Goal: Browse casually: Explore the website without a specific task or goal

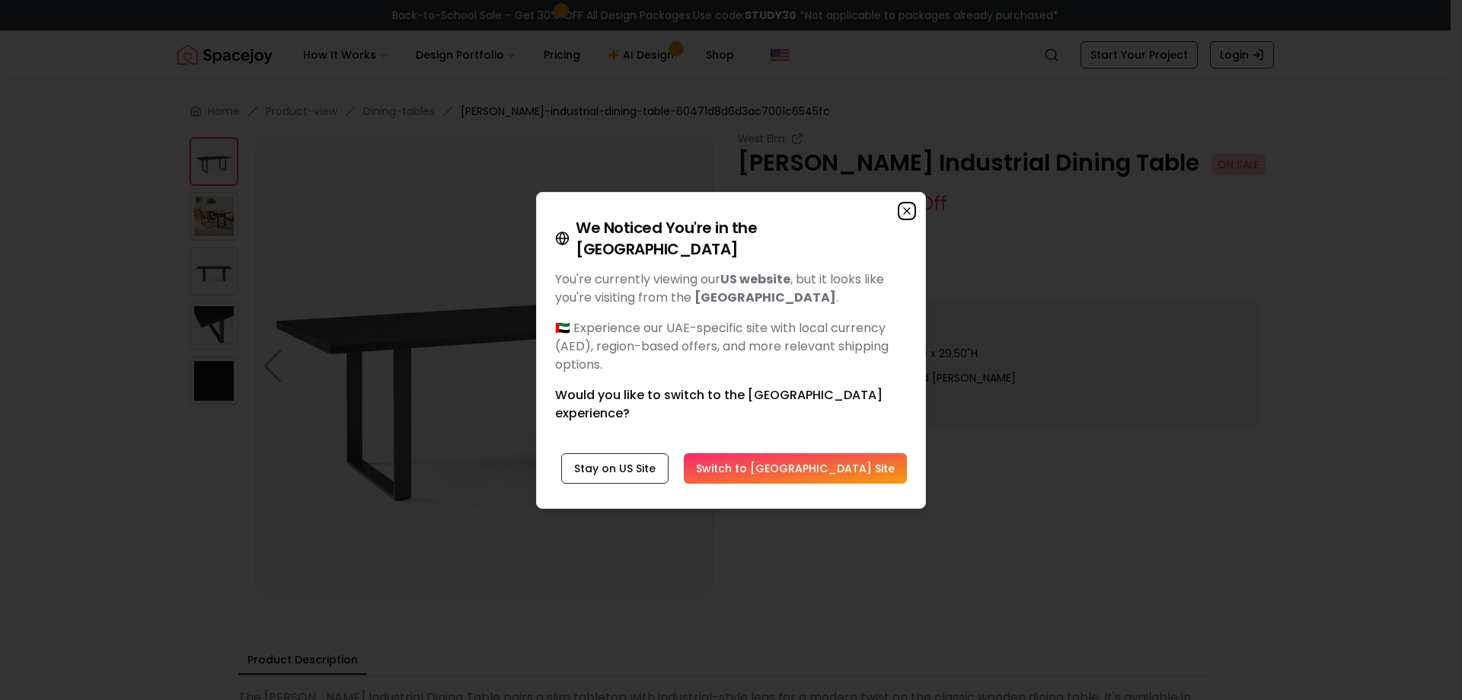
click at [911, 217] on icon "button" at bounding box center [907, 211] width 12 height 12
click at [910, 214] on icon "button" at bounding box center [907, 211] width 6 height 6
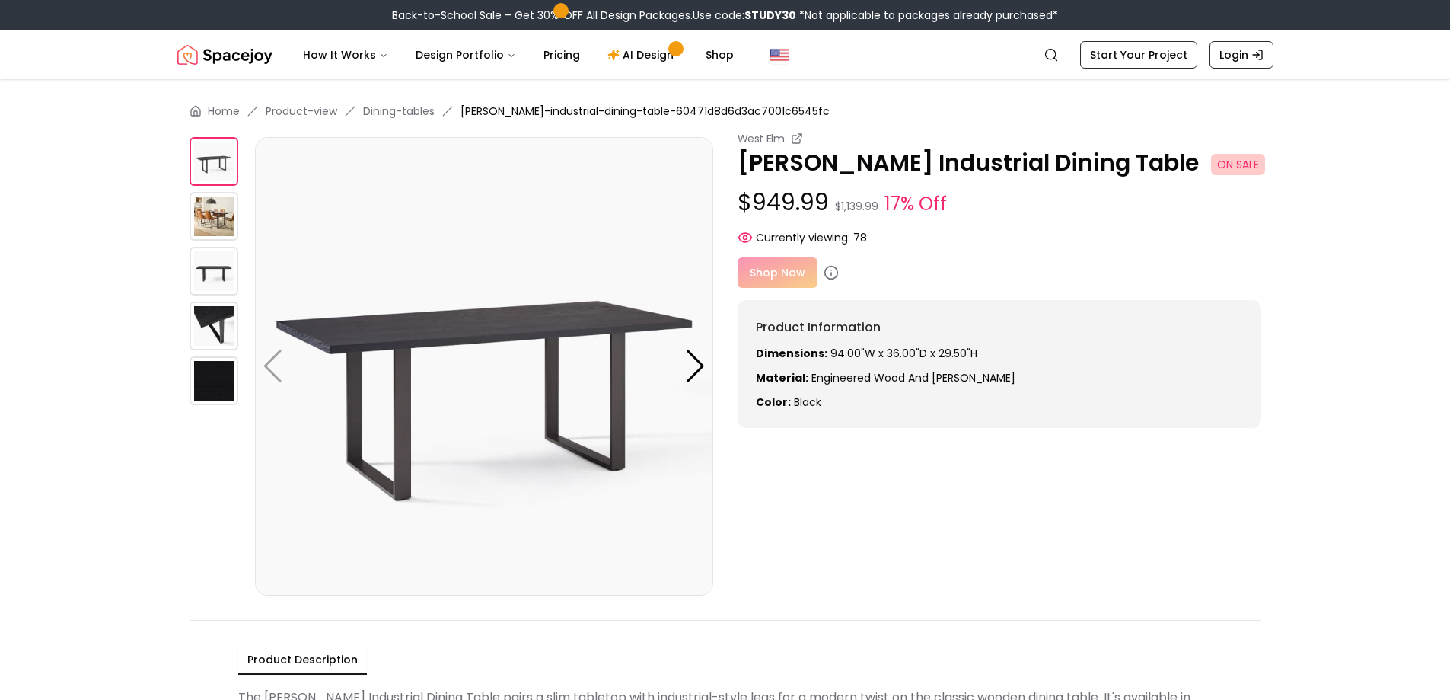
click at [222, 275] on img at bounding box center [214, 271] width 49 height 49
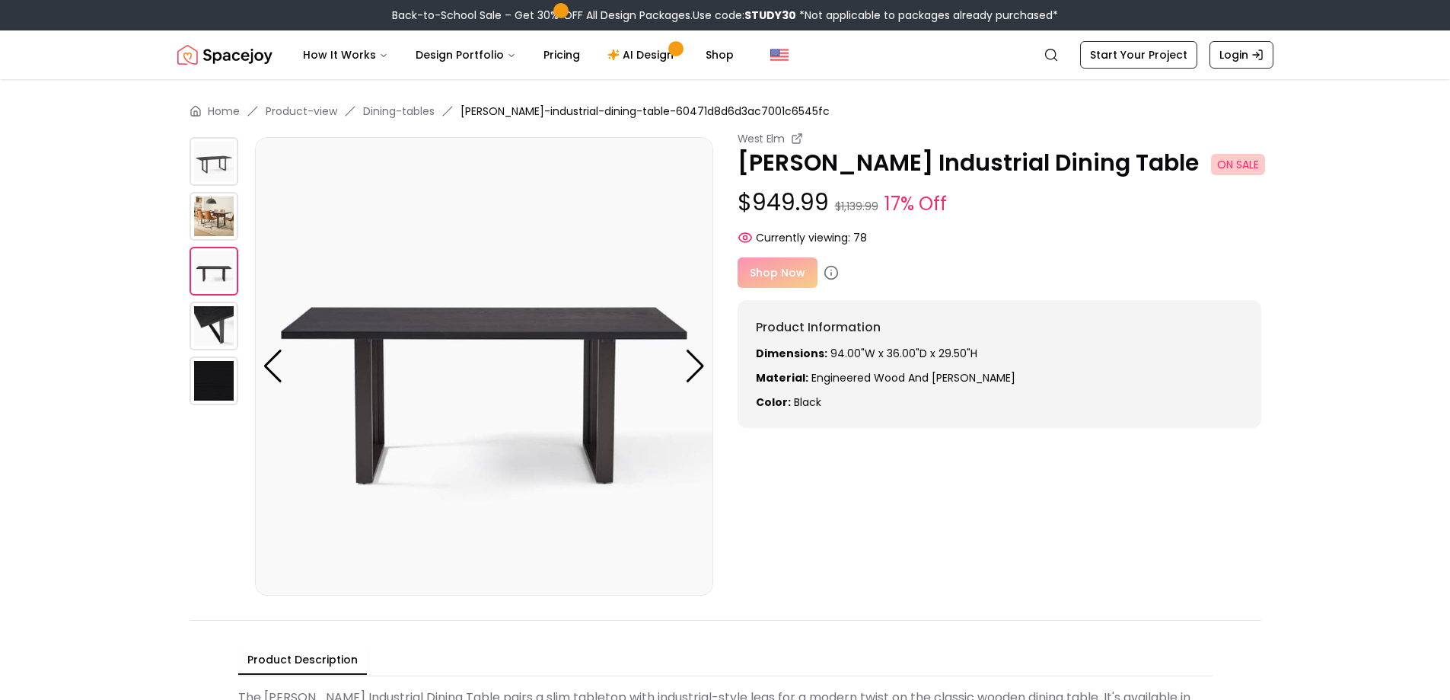
click at [198, 383] on img at bounding box center [214, 380] width 49 height 49
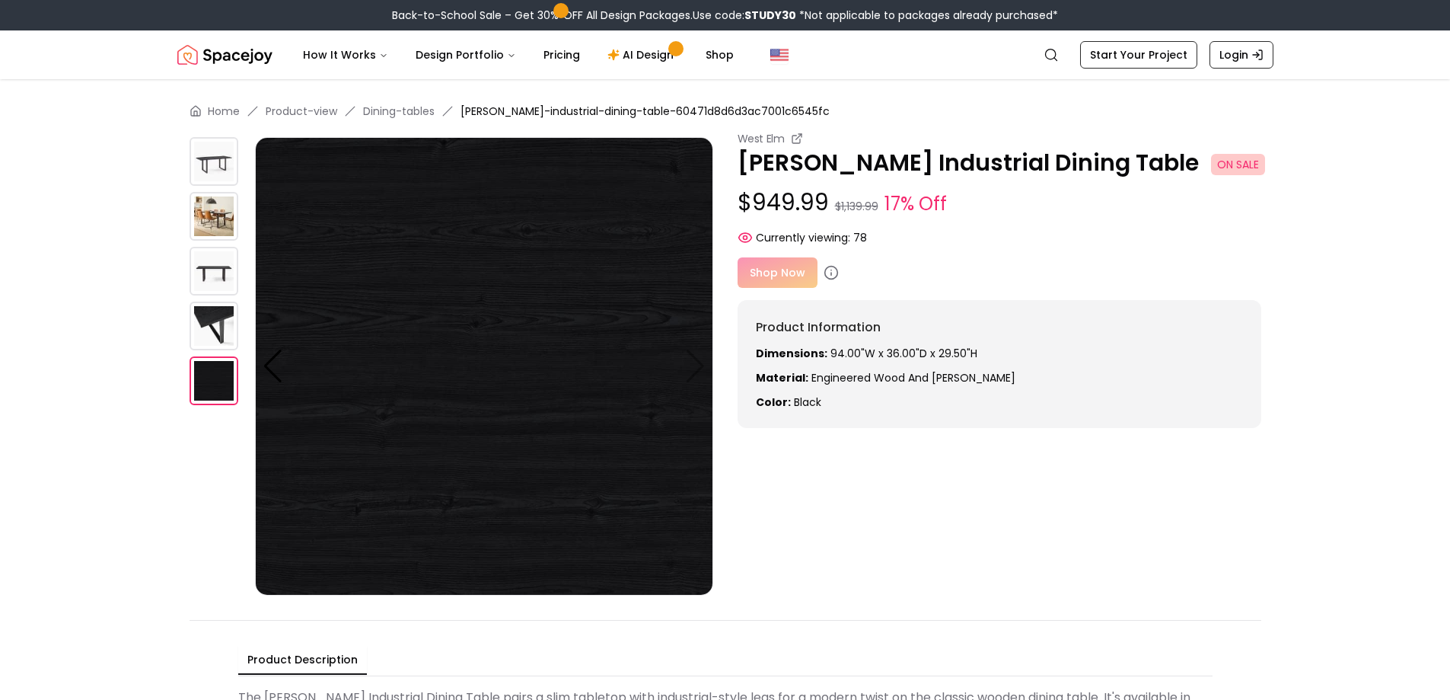
click at [202, 330] on img at bounding box center [214, 326] width 49 height 49
